Goal: Task Accomplishment & Management: Use online tool/utility

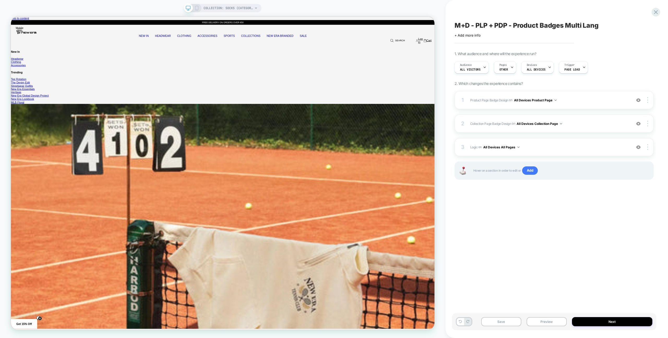
click at [467, 195] on div "M+D - PLP + PDP - Product Badges Multi Lang Click to edit experience details + …" at bounding box center [554, 168] width 204 height 327
click at [550, 331] on div "Save Preview Next" at bounding box center [557, 324] width 204 height 22
click at [550, 327] on div "Save Preview Next" at bounding box center [554, 321] width 204 height 17
click at [551, 325] on button "Preview" at bounding box center [547, 321] width 40 height 9
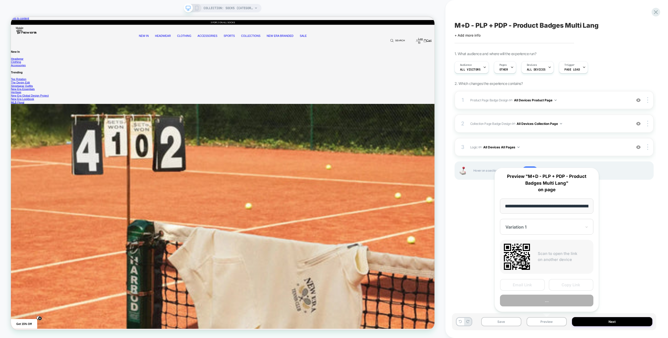
scroll to position [0, 51]
click at [550, 305] on button "Preview" at bounding box center [546, 301] width 93 height 12
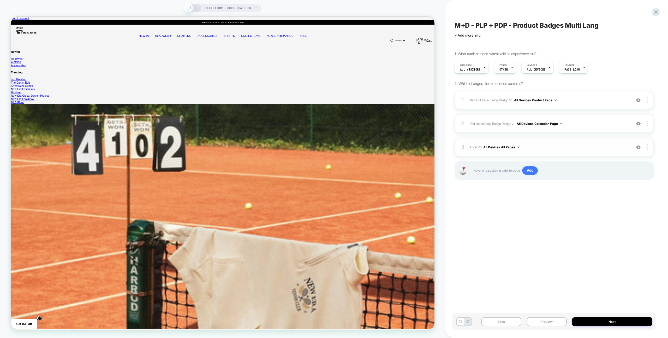
click at [583, 143] on div "3 Logic Adding Code Block BEFORE footer on All Devices All Pages Add Before Add…" at bounding box center [554, 147] width 199 height 18
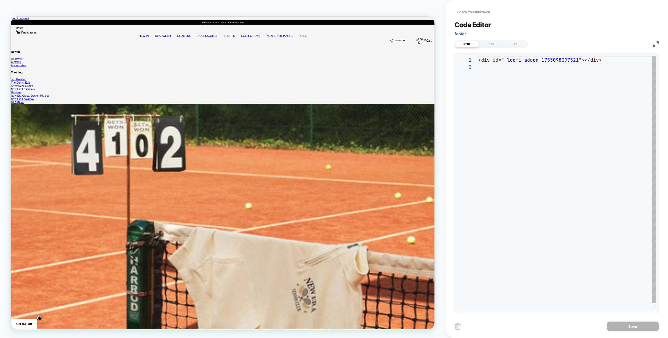
scroll to position [7, 0]
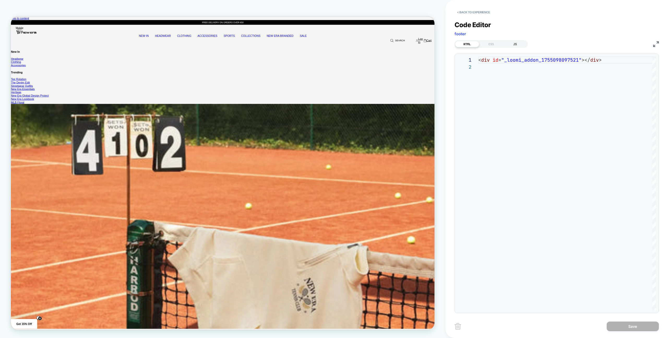
click at [522, 43] on div "JS" at bounding box center [515, 44] width 24 height 6
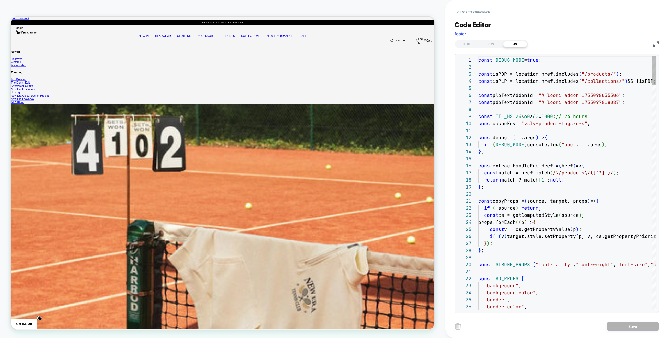
scroll to position [70, 0]
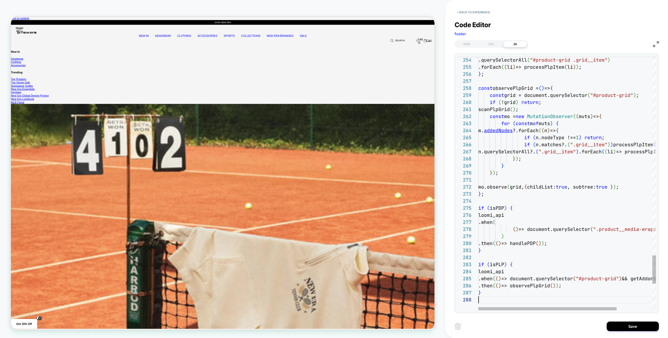
scroll to position [49, 0]
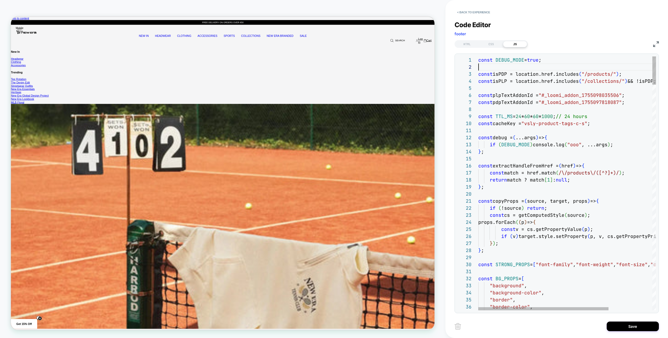
click at [539, 61] on span "true" at bounding box center [532, 60] width 11 height 6
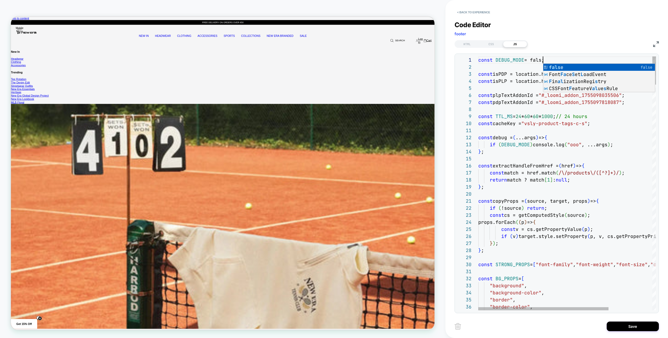
scroll to position [0, 68]
type textarea "**********"
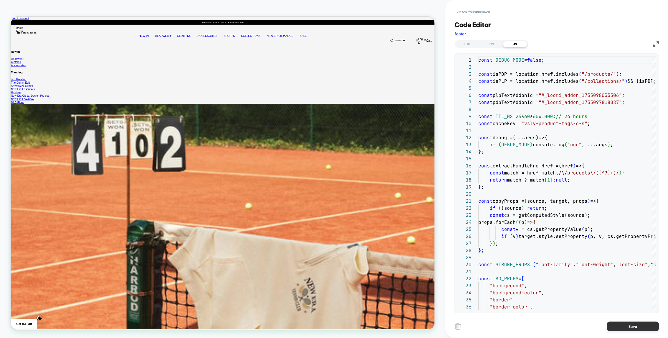
click at [643, 327] on button "Save" at bounding box center [633, 326] width 52 height 10
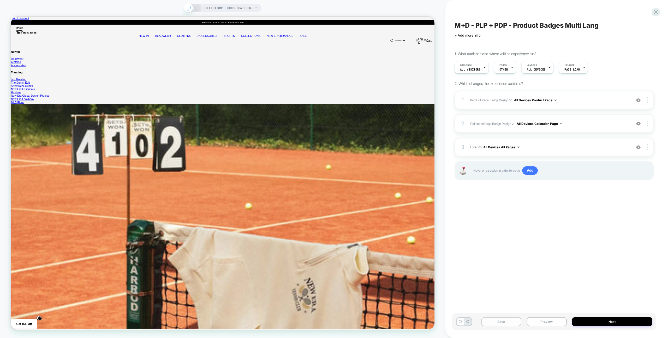
click at [513, 321] on button "Save" at bounding box center [501, 321] width 40 height 9
click at [661, 13] on div "M+D - PLP + PDP - Product Badges Multi Lang Click to edit experience details + …" at bounding box center [557, 169] width 223 height 338
click at [655, 12] on icon at bounding box center [656, 12] width 7 height 7
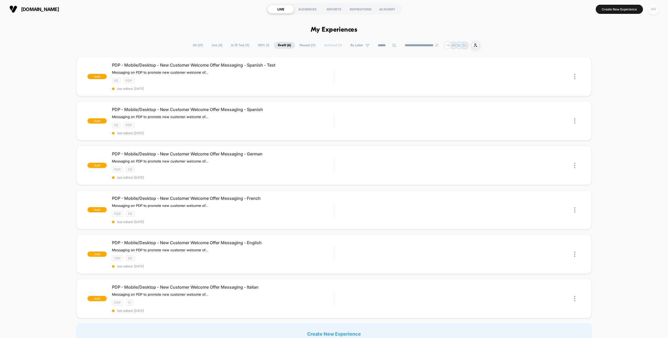
click at [659, 8] on button "OH" at bounding box center [653, 9] width 13 height 11
click at [614, 44] on span "Connected Stores" at bounding box center [622, 45] width 62 height 4
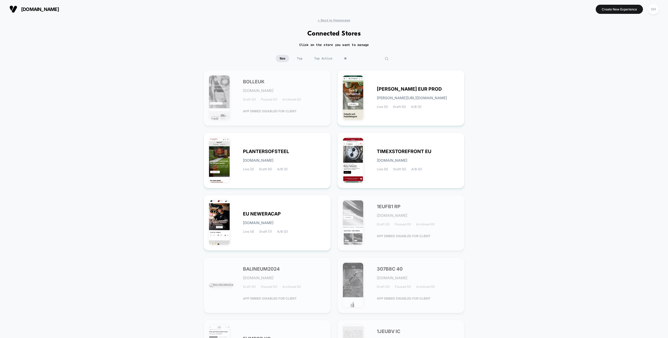
click at [362, 58] on input "**" at bounding box center [366, 58] width 52 height 7
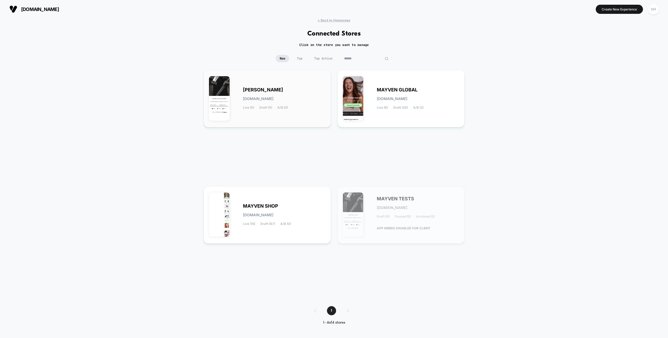
type input "******"
click at [284, 91] on div "[PERSON_NAME] [DOMAIN_NAME] Live (0) Draft (0) A/B (0)" at bounding box center [284, 98] width 83 height 21
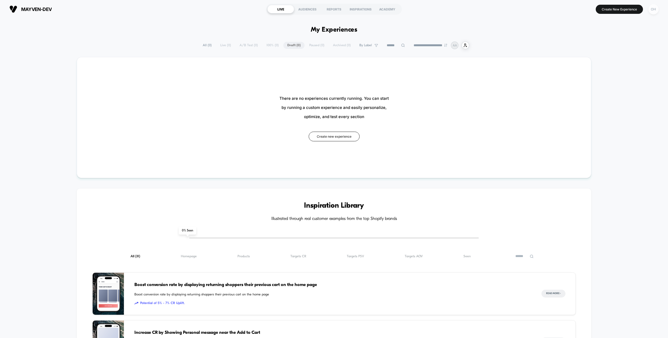
click at [658, 9] on div "OH" at bounding box center [654, 9] width 10 height 10
click at [613, 45] on span "Connected Stores" at bounding box center [622, 45] width 62 height 4
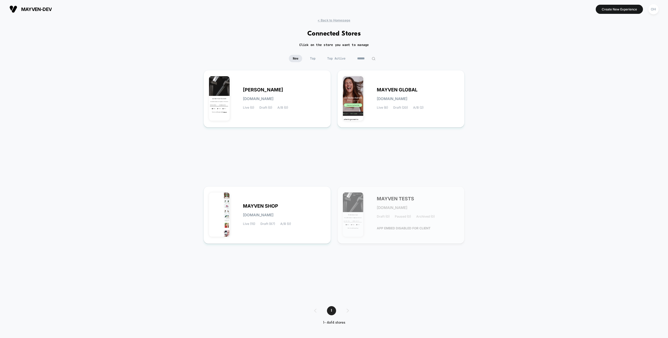
click at [370, 57] on input "******" at bounding box center [367, 58] width 26 height 7
click at [292, 205] on div "MAYVEN SHOP [DOMAIN_NAME] Live (15) Draft (87) A/B (0)" at bounding box center [284, 214] width 83 height 21
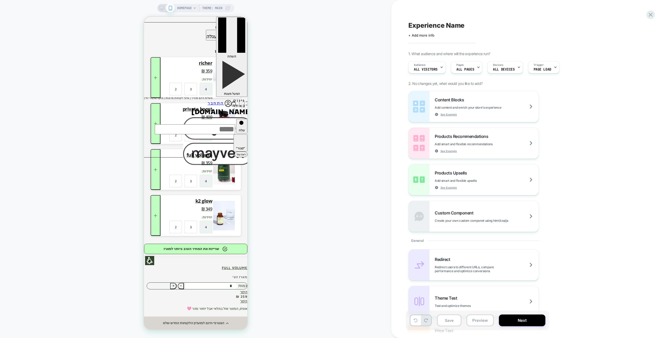
click at [181, 9] on span "HOMEPAGE" at bounding box center [184, 8] width 15 height 8
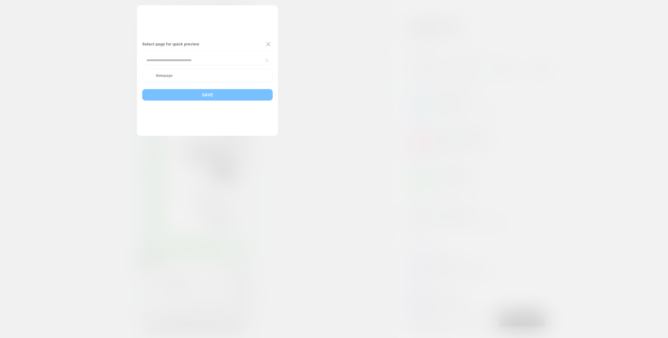
click at [351, 25] on div at bounding box center [334, 169] width 668 height 338
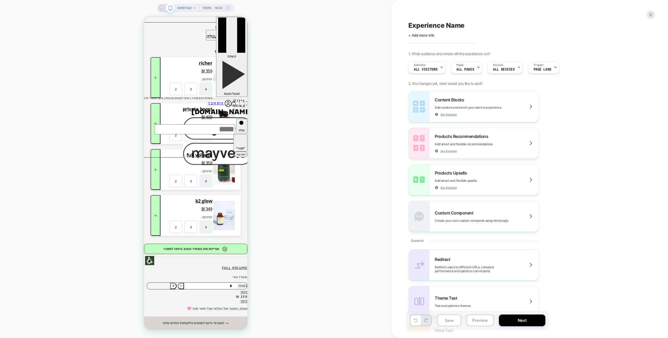
click at [219, 11] on span "Theme: MAIN" at bounding box center [212, 8] width 20 height 8
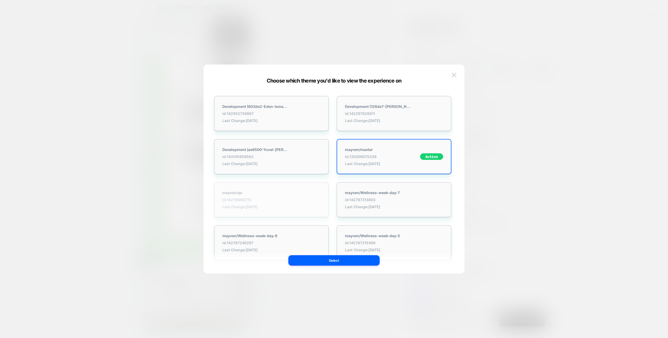
click at [258, 198] on span "id: 142119960715" at bounding box center [239, 199] width 35 height 4
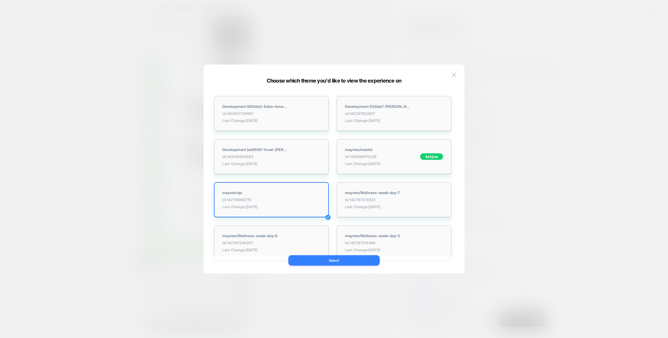
click at [318, 256] on button "Select" at bounding box center [334, 260] width 91 height 10
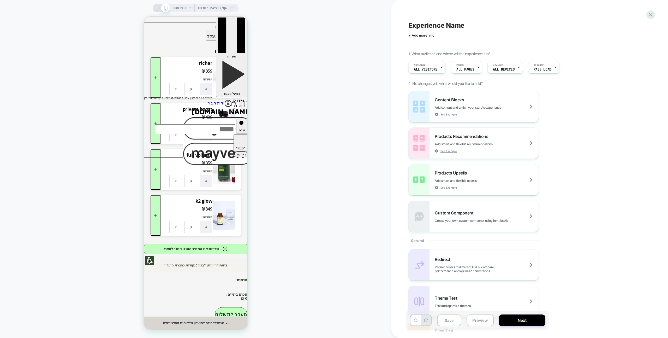
click at [190, 7] on icon at bounding box center [190, 8] width 3 height 3
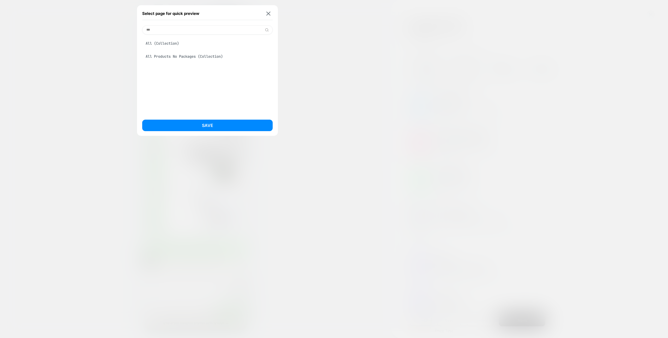
type input "***"
click at [185, 44] on div "All (Collection)" at bounding box center [207, 43] width 131 height 10
click at [210, 126] on button "Save" at bounding box center [207, 125] width 131 height 11
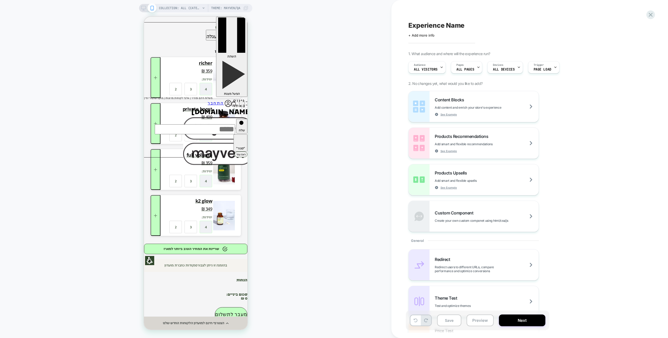
click at [279, 113] on div "COLLECTION: All (Category) COLLECTION: All (Category) Theme: mayven/qa" at bounding box center [196, 168] width 392 height 327
drag, startPoint x: 488, startPoint y: 322, endPoint x: 489, endPoint y: 318, distance: 4.2
click at [488, 322] on button "Preview" at bounding box center [480, 320] width 27 height 12
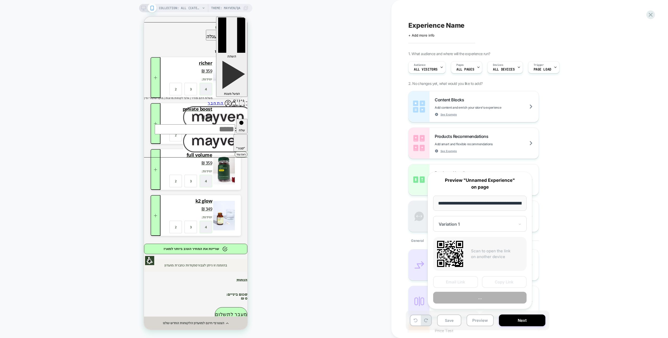
scroll to position [0, 72]
click at [487, 293] on button "Preview" at bounding box center [479, 298] width 93 height 12
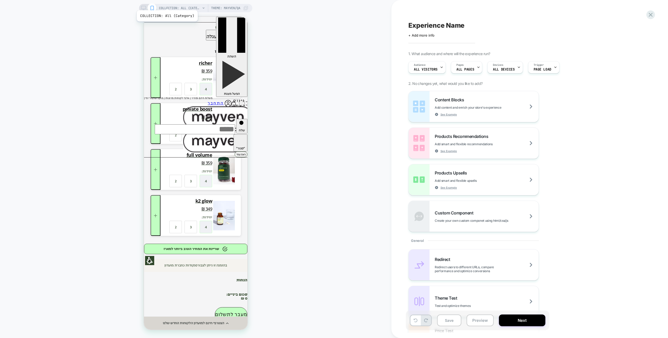
click at [167, 4] on span "COLLECTION: All (Category)" at bounding box center [180, 8] width 42 height 8
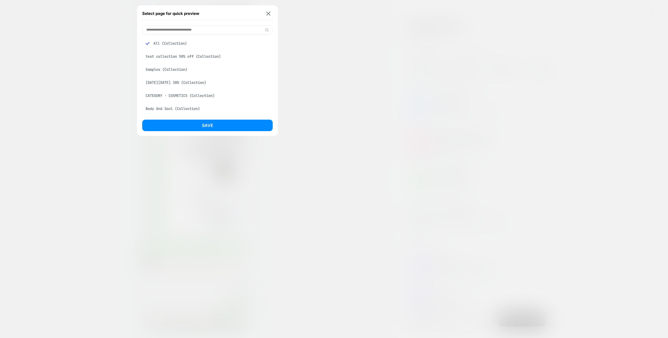
click at [183, 31] on input at bounding box center [207, 29] width 131 height 9
paste input "**********"
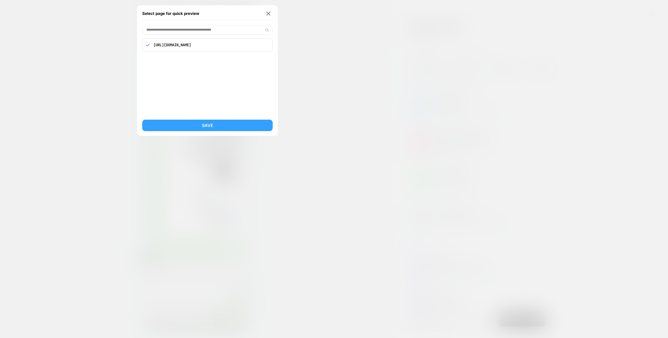
type input "**********"
click at [212, 127] on button "Save" at bounding box center [207, 125] width 131 height 11
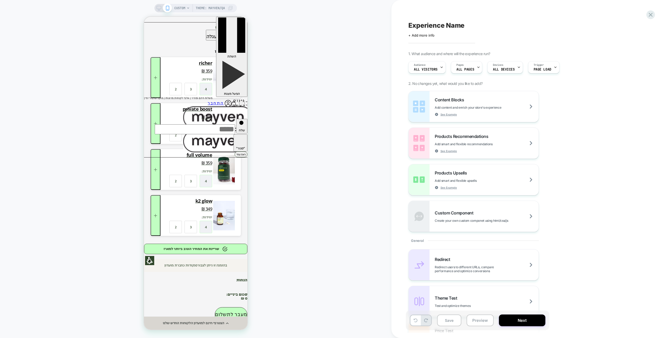
click at [280, 19] on div "CUSTOM Theme: mayven/qa Experience Name Click to edit experience details + Add …" at bounding box center [334, 169] width 668 height 338
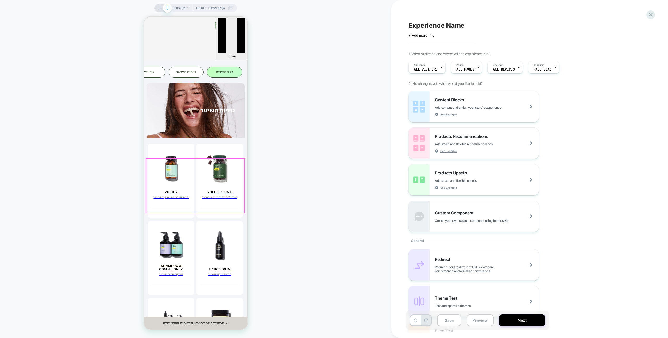
scroll to position [248, 0]
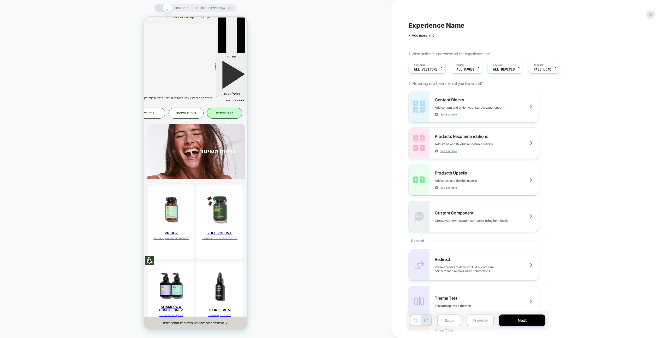
click at [487, 322] on button "Preview" at bounding box center [480, 320] width 27 height 12
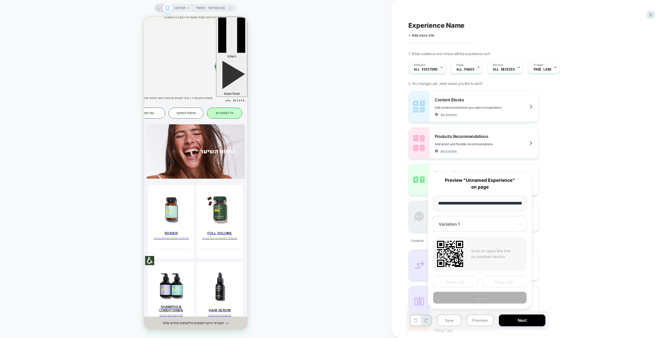
scroll to position [0, 98]
click at [488, 301] on button "Preview" at bounding box center [479, 298] width 93 height 12
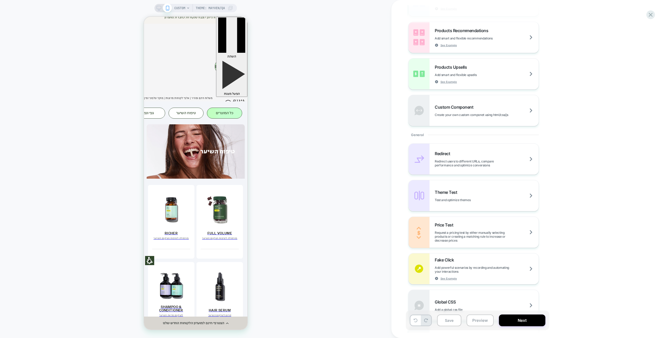
scroll to position [166, 0]
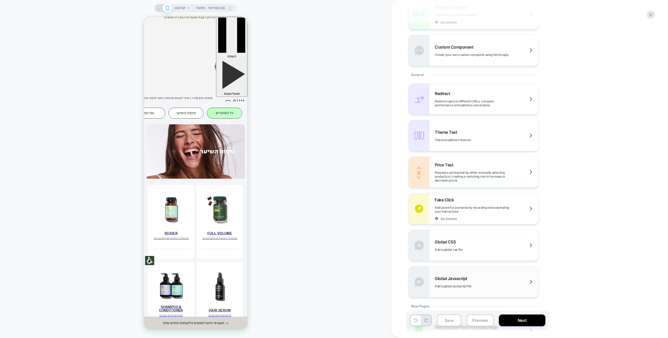
click at [492, 273] on div "Global Javascript Add a global javascript file" at bounding box center [474, 281] width 130 height 31
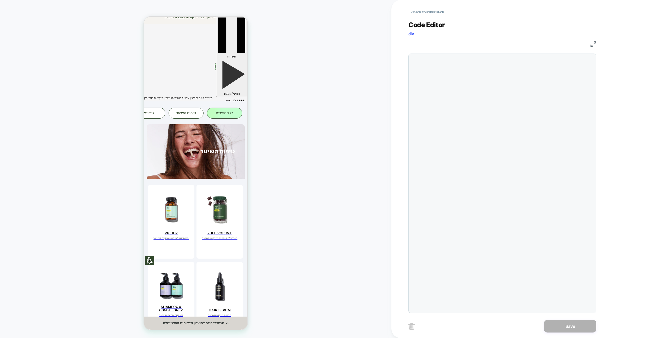
click at [495, 166] on div at bounding box center [503, 184] width 188 height 260
click at [495, 166] on div at bounding box center [512, 183] width 161 height 254
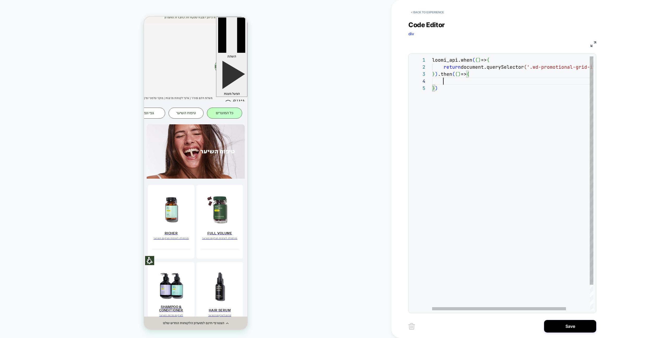
scroll to position [14, 8]
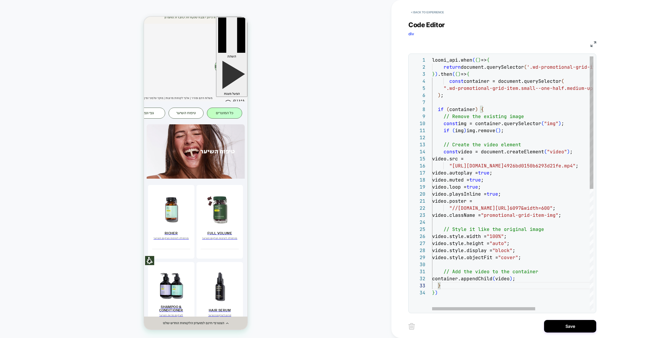
click at [458, 75] on div "loomi_api.when ( ( ) => { return document.querySelector ( '.wd-promotional-grid…" at bounding box center [555, 299] width 246 height 486
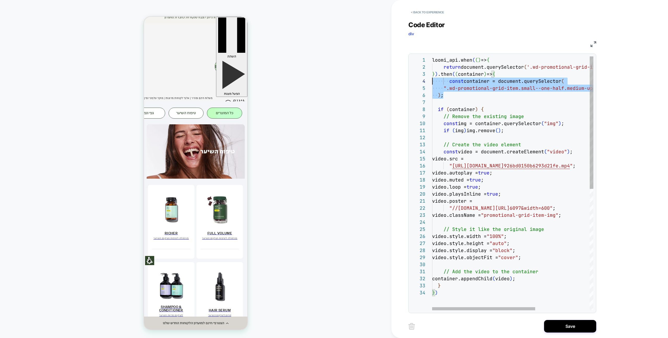
scroll to position [21, 0]
drag, startPoint x: 465, startPoint y: 93, endPoint x: 413, endPoint y: 78, distance: 53.7
click at [411, 78] on div "1 2 3 4 5 6 7 8 9 10 11 12 13 14 15 16 17 18 19 20 21 22 23 24 25 26 27 28 29 3…" at bounding box center [503, 184] width 188 height 260
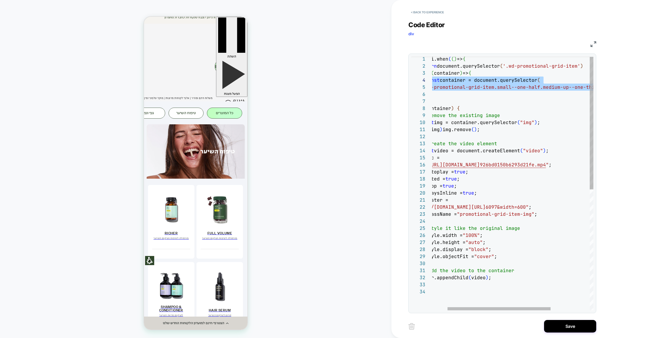
click at [548, 96] on div "loomi_api.when ( ( ) => { return document.querySelector ( '.wd-promotional-grid…" at bounding box center [531, 298] width 246 height 486
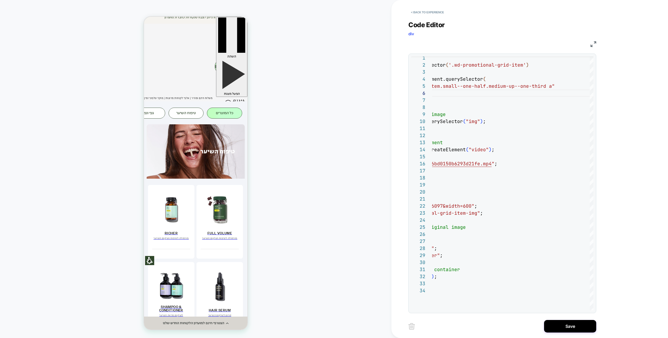
click at [595, 39] on div "JS" at bounding box center [503, 43] width 188 height 9
drag, startPoint x: 595, startPoint y: 44, endPoint x: 583, endPoint y: 61, distance: 20.5
click at [595, 44] on img at bounding box center [594, 44] width 6 height 6
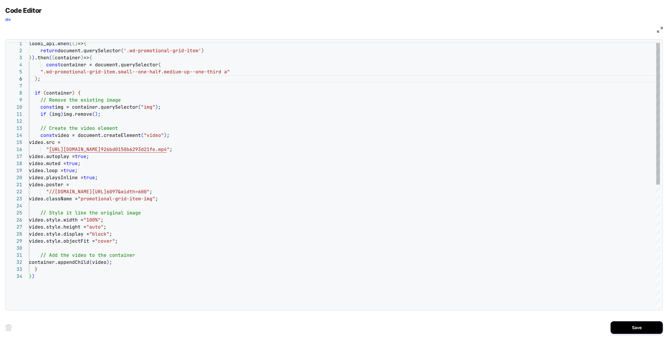
click at [527, 120] on div "loomi_api.when ( ( ) => { return document.querySelector ( '.wd-promotional-grid…" at bounding box center [344, 289] width 631 height 498
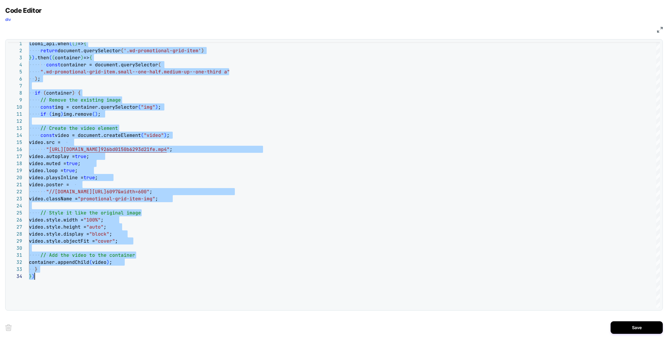
scroll to position [0, 0]
click at [503, 159] on div "loomi_api.when ( ( ) => { return document.querySelector ( '.wd-promotional-grid…" at bounding box center [344, 289] width 631 height 498
type textarea "**********"
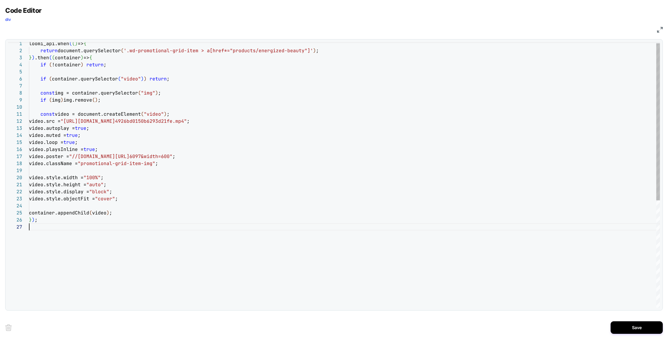
click at [628, 327] on button "Save" at bounding box center [637, 327] width 52 height 13
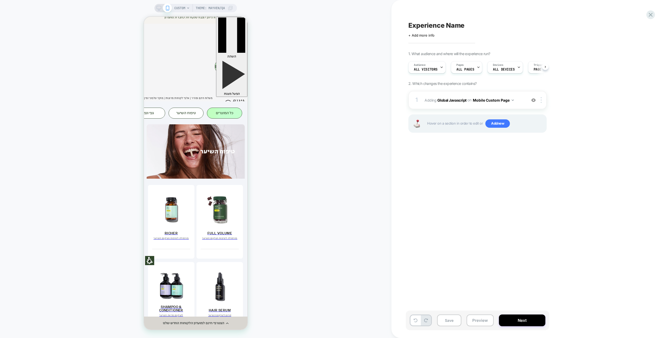
scroll to position [0, 0]
click at [446, 22] on span "Experience Name" at bounding box center [437, 25] width 56 height 8
type textarea "**********"
click at [496, 24] on icon at bounding box center [495, 25] width 7 height 7
click at [454, 318] on button "Save" at bounding box center [449, 320] width 24 height 12
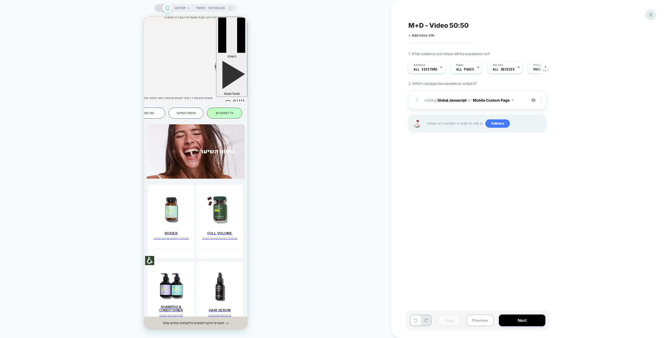
click at [650, 11] on icon at bounding box center [651, 14] width 7 height 7
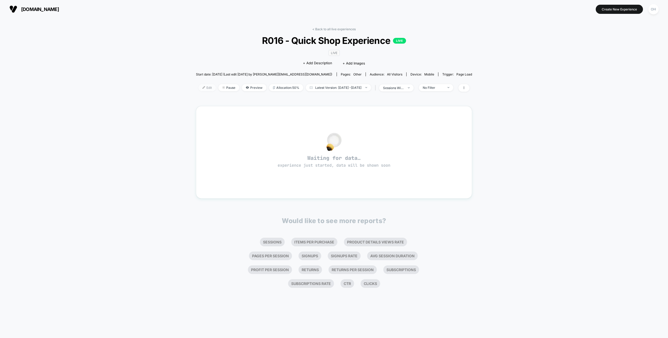
click at [203, 86] on img at bounding box center [204, 87] width 3 height 3
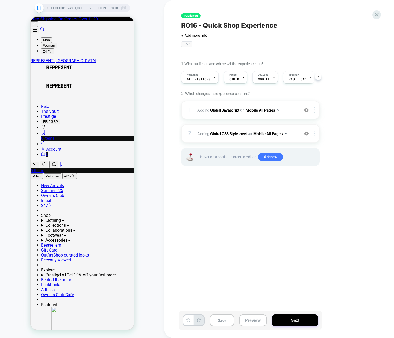
scroll to position [0, 0]
click at [287, 103] on div "1 Adding Global Javascript on Mobile All Pages Add Before Add After Copy to Des…" at bounding box center [250, 110] width 138 height 18
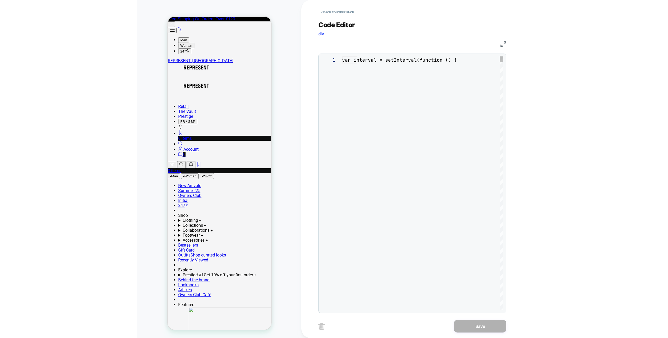
scroll to position [70, 0]
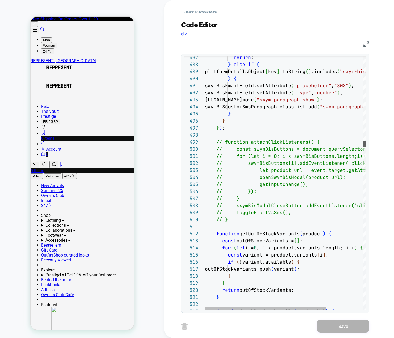
click at [363, 145] on div at bounding box center [365, 144] width 4 height 6
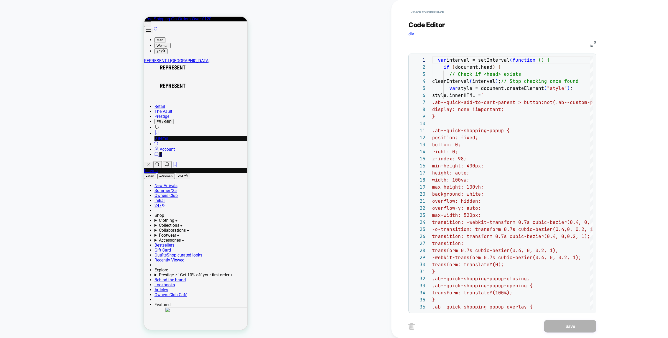
click at [589, 41] on div "JS" at bounding box center [503, 43] width 188 height 9
click at [590, 42] on div "JS" at bounding box center [503, 43] width 188 height 9
click at [593, 43] on img at bounding box center [594, 44] width 6 height 6
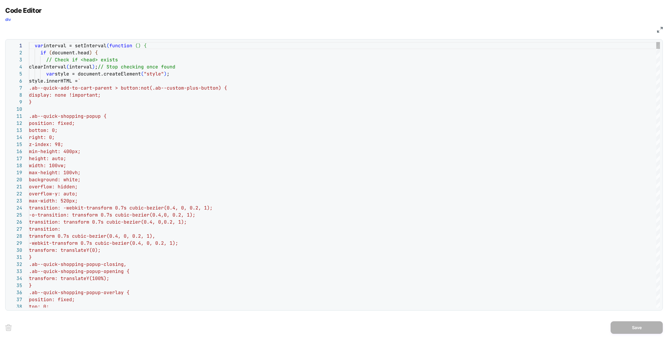
click at [659, 107] on div at bounding box center [659, 175] width 4 height 266
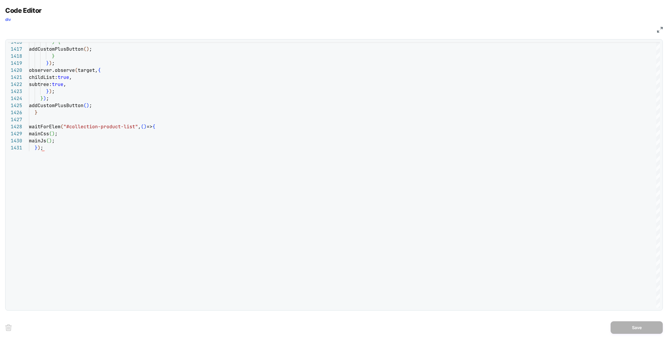
click at [660, 30] on img at bounding box center [660, 30] width 6 height 6
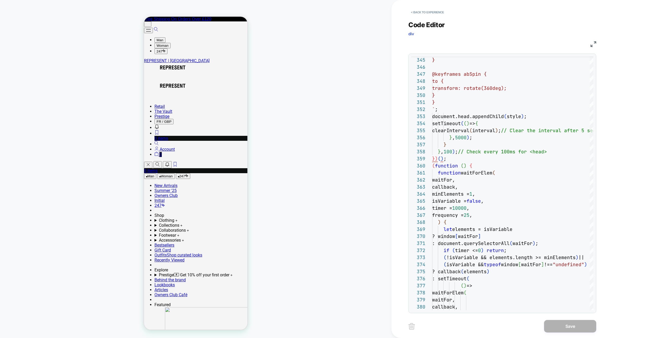
click at [610, 96] on div "< Back to experience Code Editor div JS 374 375 376 377 378 379 380 368 369 370…" at bounding box center [507, 169] width 230 height 338
click at [416, 18] on div "Code Editor div JS 347 348 349 350 351 352 353 354 355 356 357 358 359 360 361 …" at bounding box center [503, 163] width 188 height 299
click at [420, 14] on button "< Back to experience" at bounding box center [428, 12] width 38 height 8
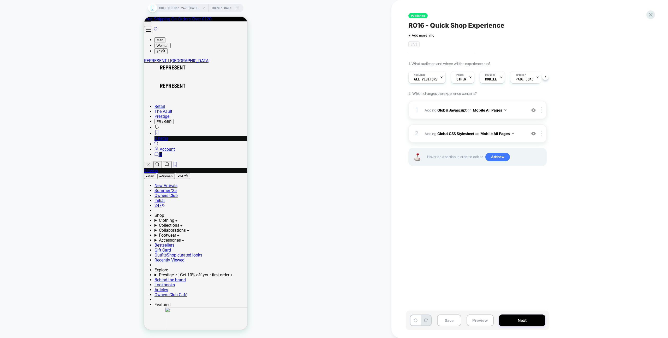
scroll to position [0, 0]
click at [483, 317] on button "Preview" at bounding box center [480, 320] width 27 height 12
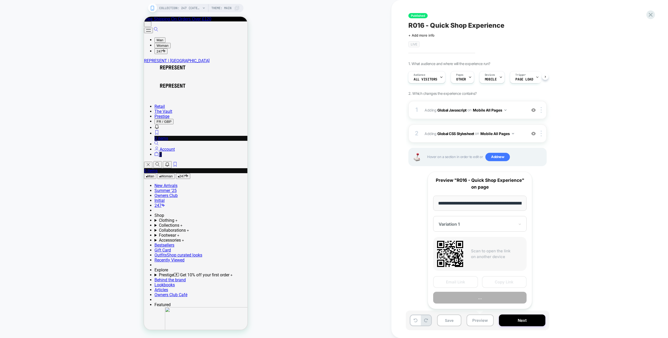
scroll to position [0, 62]
click at [473, 128] on div "2 Adding Global CSS Stylesheet on Mobile All Pages Add Before Add After Copy to…" at bounding box center [478, 133] width 138 height 18
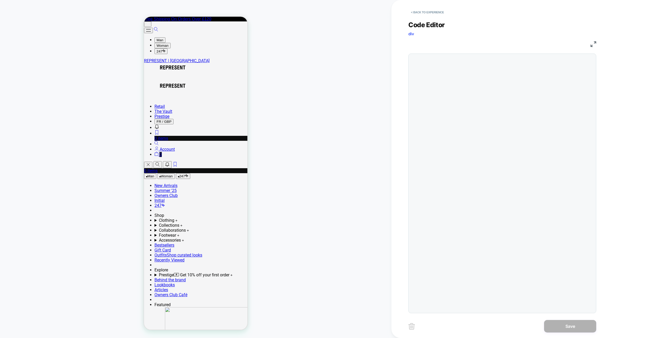
scroll to position [21, 0]
click at [435, 12] on button "< Back to experience" at bounding box center [428, 12] width 38 height 8
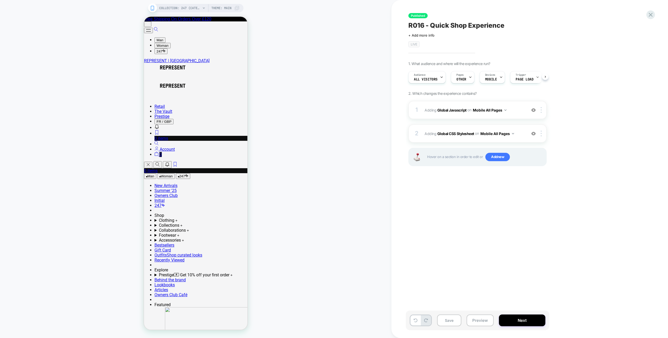
click at [369, 106] on div "COLLECTION: 247 (Category) COLLECTION: 247 (Category) Theme: MAIN" at bounding box center [196, 168] width 392 height 327
click at [454, 81] on div "Pages OTHER" at bounding box center [461, 77] width 20 height 12
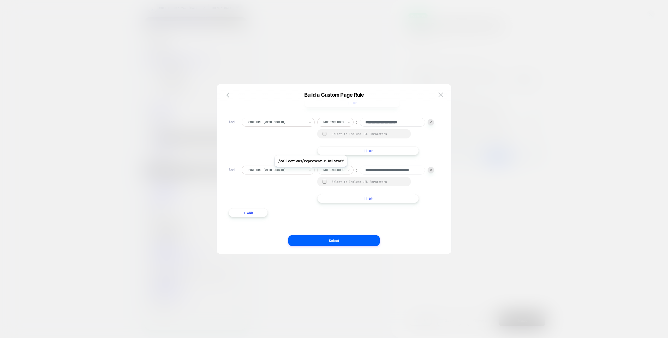
scroll to position [0, 0]
click at [439, 94] on img at bounding box center [441, 94] width 5 height 4
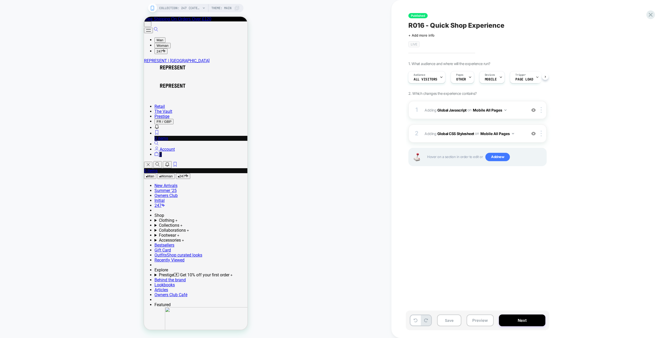
click at [448, 275] on div "Published R016 - Quick Shop Experience Click to edit experience details + Add m…" at bounding box center [504, 168] width 196 height 327
drag, startPoint x: 487, startPoint y: 320, endPoint x: 488, endPoint y: 315, distance: 5.3
click at [487, 320] on button "Preview" at bounding box center [480, 320] width 27 height 12
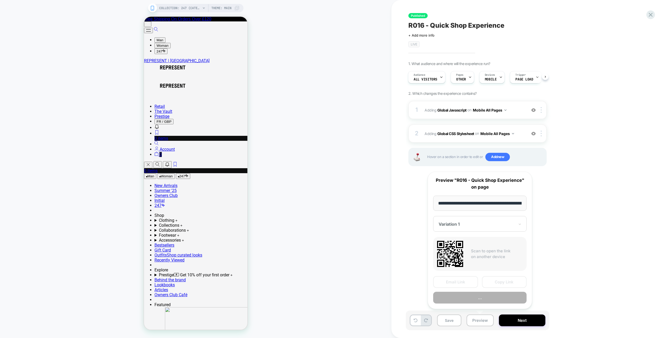
scroll to position [0, 62]
click at [499, 280] on button "Copy Link" at bounding box center [504, 282] width 45 height 12
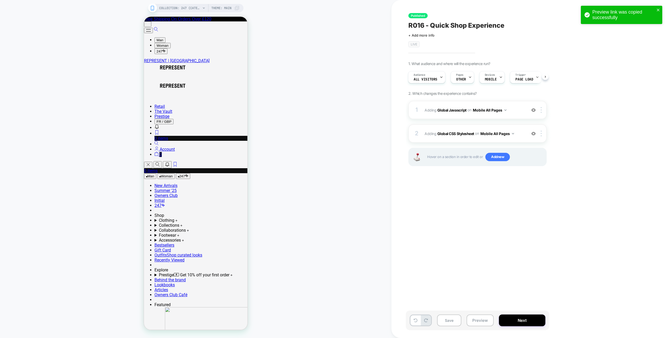
click at [103, 117] on div "COLLECTION: 247 (Category) COLLECTION: 247 (Category) Theme: MAIN" at bounding box center [196, 168] width 392 height 327
click at [111, 137] on div "COLLECTION: 247 (Category) COLLECTION: 247 (Category) Theme: MAIN" at bounding box center [196, 168] width 392 height 327
click at [464, 79] on span "OTHER" at bounding box center [461, 80] width 10 height 4
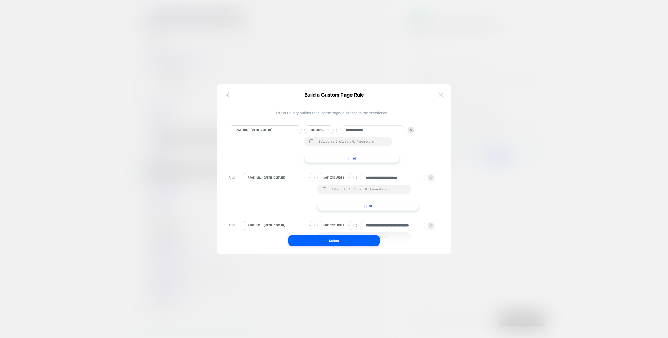
click at [439, 97] on img at bounding box center [441, 94] width 5 height 4
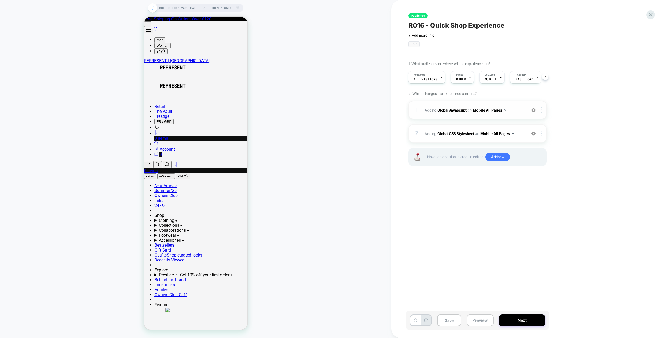
click at [518, 103] on div "1 Adding Global Javascript on Mobile All Pages Add Before Add After Copy to Des…" at bounding box center [478, 110] width 138 height 18
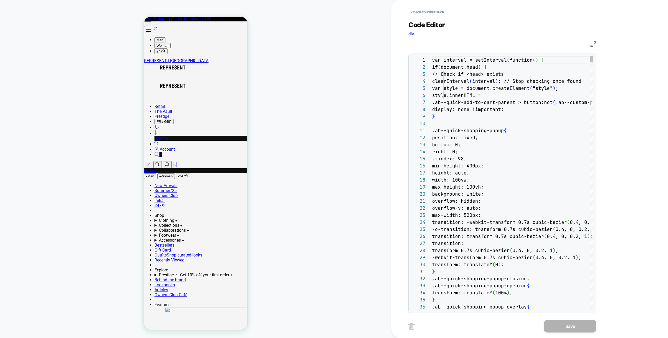
scroll to position [70, 0]
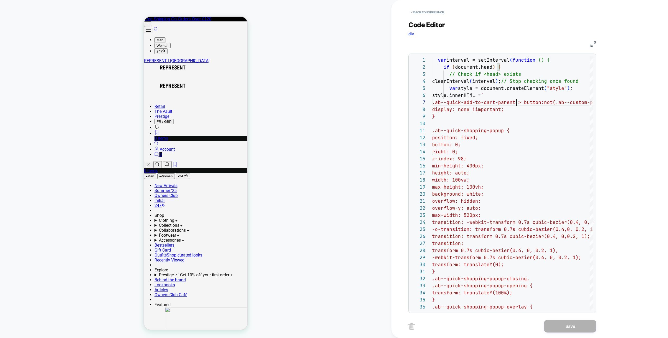
type textarea "**********"
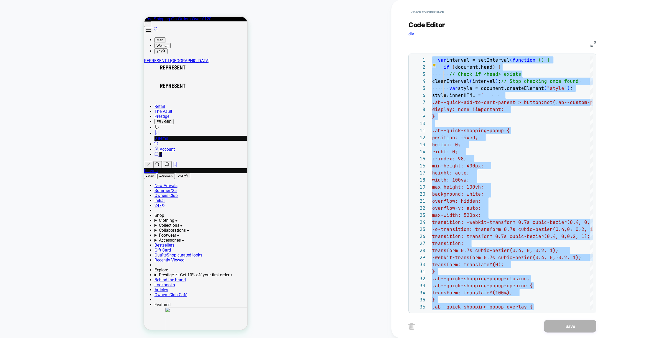
click at [414, 22] on span "Code Editor" at bounding box center [427, 25] width 37 height 8
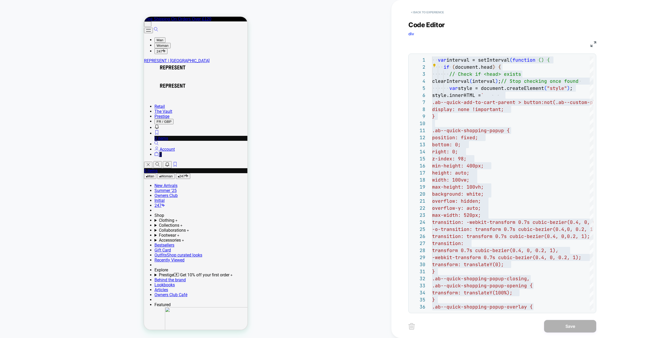
click at [418, 13] on button "< Back to experience" at bounding box center [428, 12] width 38 height 8
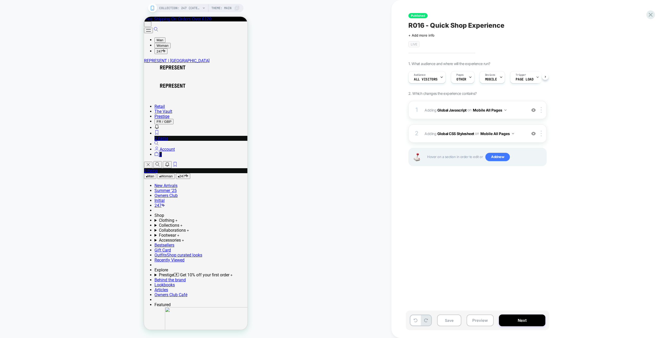
scroll to position [0, 0]
click at [464, 99] on div "1. What audience and where will the experience run? Audience All Visitors Pages…" at bounding box center [504, 120] width 191 height 118
click at [646, 14] on div at bounding box center [651, 14] width 11 height 11
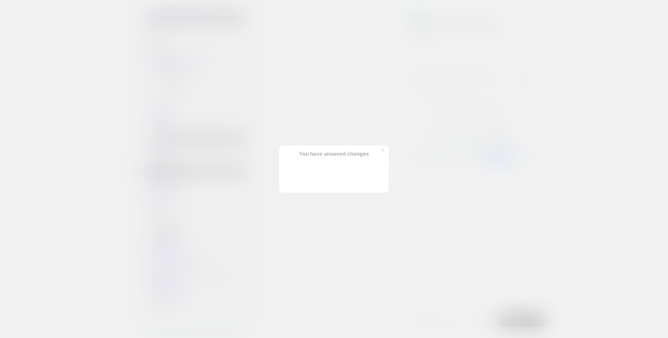
click at [299, 180] on button "Discard Changes" at bounding box center [308, 181] width 47 height 16
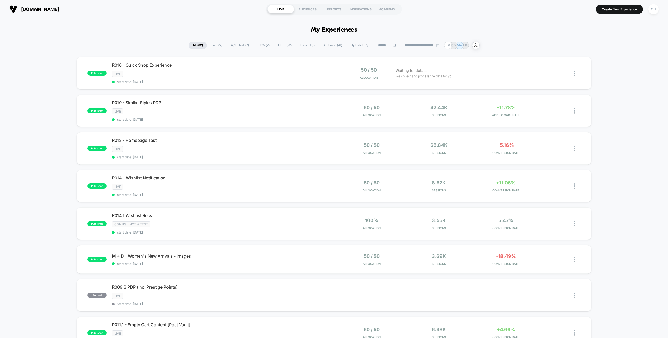
click at [339, 26] on h1 "My Experiences" at bounding box center [334, 30] width 47 height 8
click at [656, 9] on div "OH" at bounding box center [654, 9] width 10 height 10
click at [615, 42] on div "Or Hodeda or@visually.io Connected Stores" at bounding box center [623, 36] width 78 height 32
click at [614, 44] on span "Connected Stores" at bounding box center [622, 45] width 62 height 4
